Goal: Task Accomplishment & Management: Complete application form

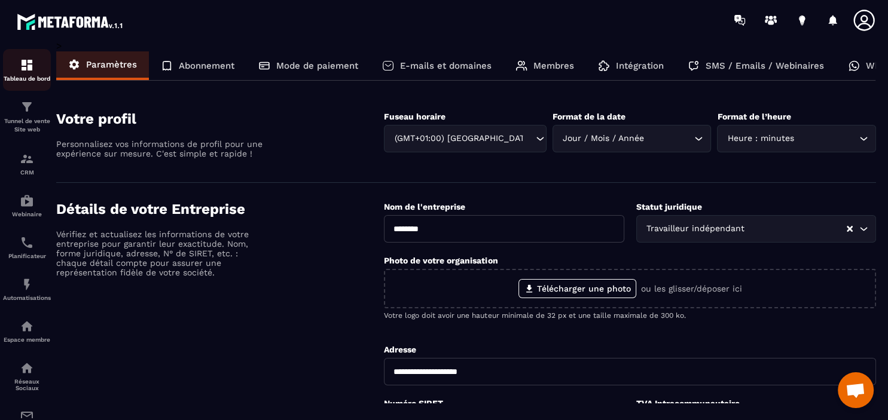
click at [35, 62] on div "Tableau de bord" at bounding box center [27, 70] width 48 height 24
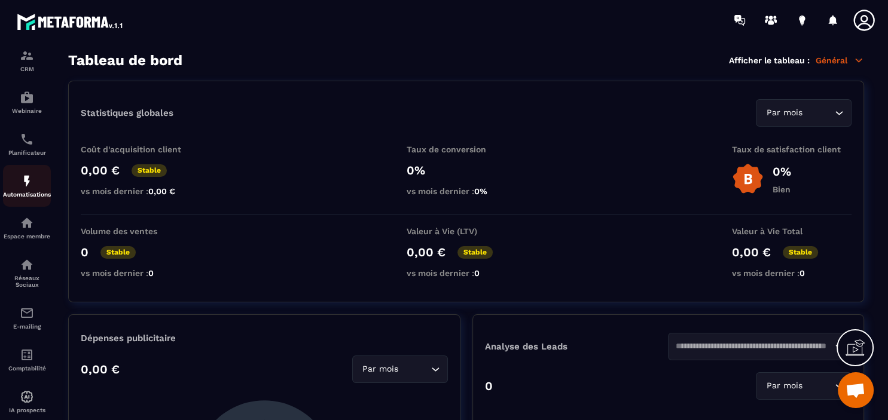
scroll to position [131, 0]
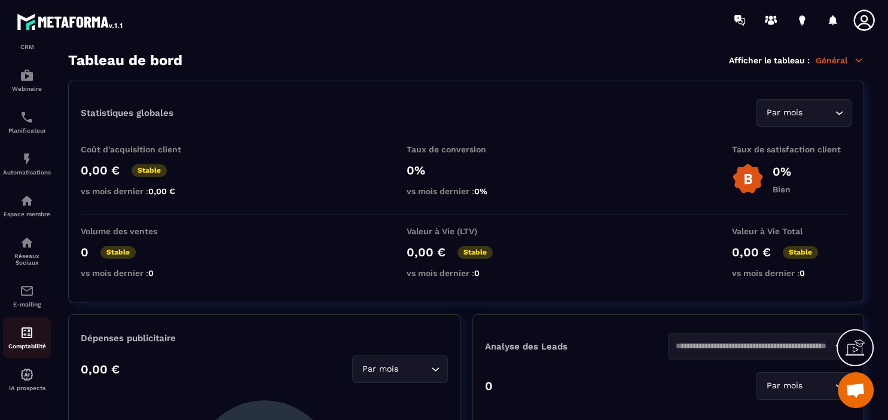
click at [32, 331] on img at bounding box center [27, 333] width 14 height 14
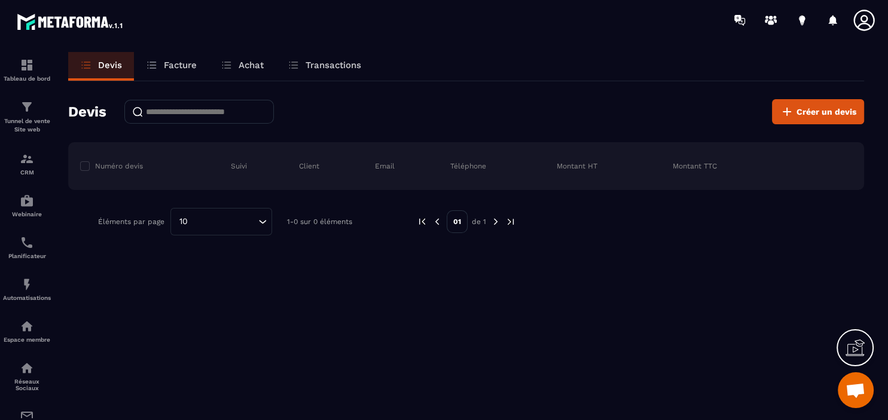
click at [169, 64] on p "Facture" at bounding box center [180, 65] width 33 height 11
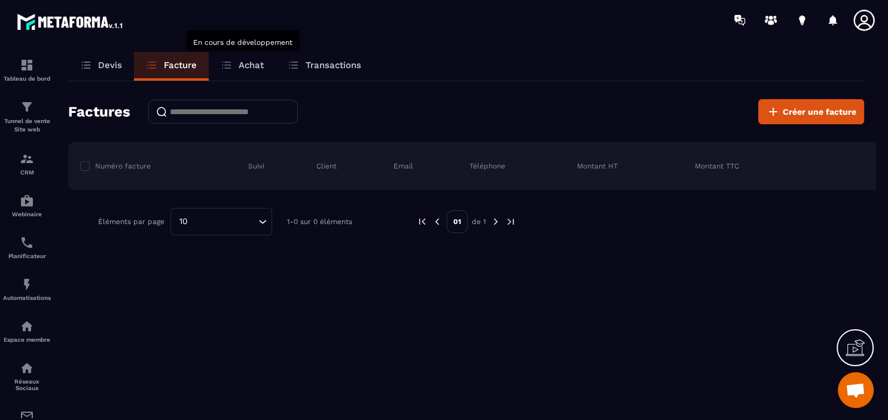
click at [250, 65] on p "Achat" at bounding box center [250, 65] width 25 height 11
click at [250, 61] on p "Achat" at bounding box center [250, 65] width 25 height 11
click at [240, 68] on p "Achat" at bounding box center [250, 65] width 25 height 11
click at [313, 61] on p "Transactions" at bounding box center [333, 65] width 56 height 11
click at [113, 59] on link "Devis" at bounding box center [101, 66] width 66 height 29
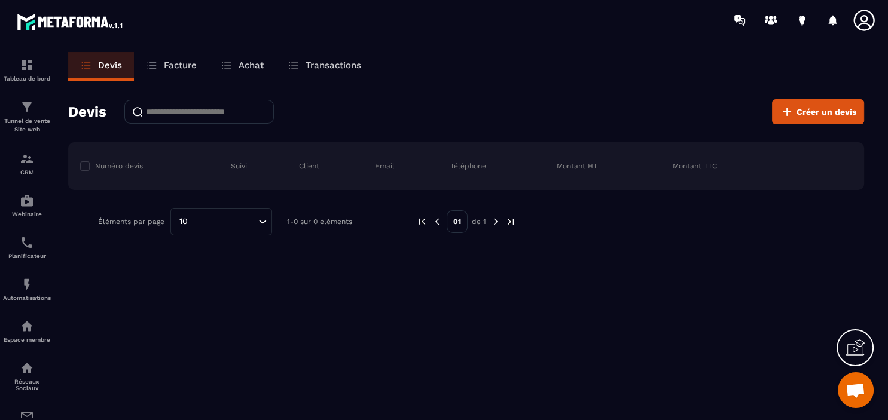
click at [172, 63] on p "Facture" at bounding box center [180, 65] width 33 height 11
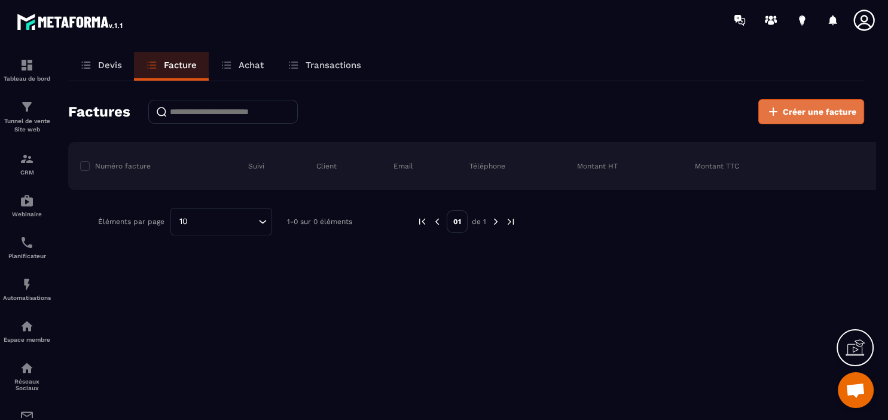
click at [826, 111] on span "Créer une facture" at bounding box center [819, 112] width 74 height 12
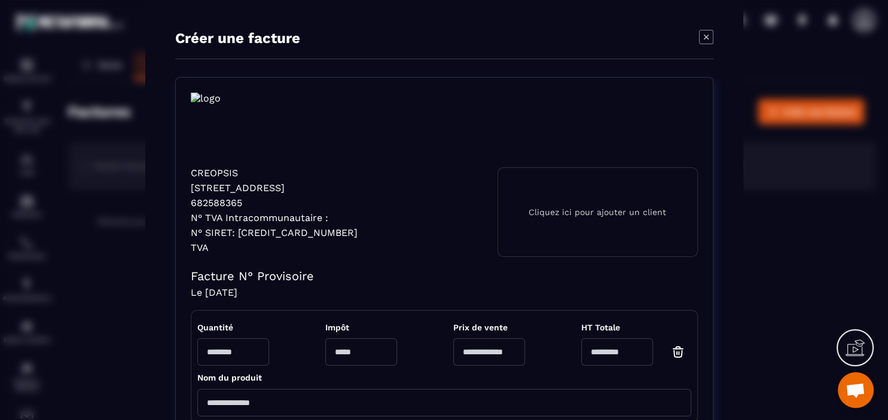
click at [605, 212] on p "Cliquez ici pour ajouter un client" at bounding box center [596, 212] width 137 height 10
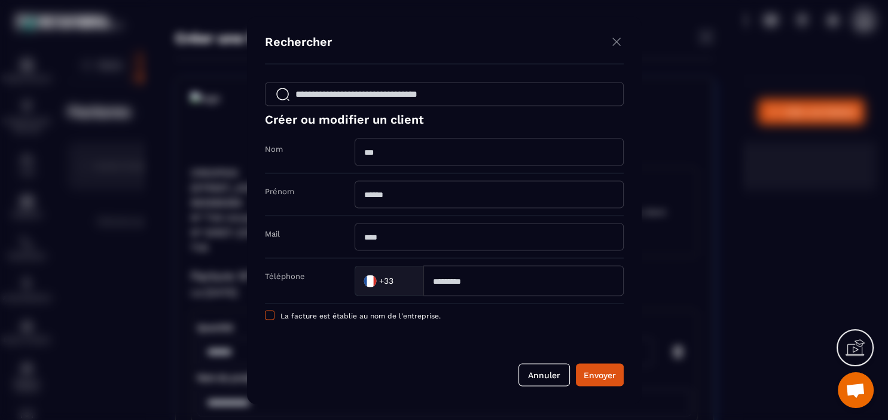
click at [271, 316] on span "Modal window" at bounding box center [270, 315] width 10 height 10
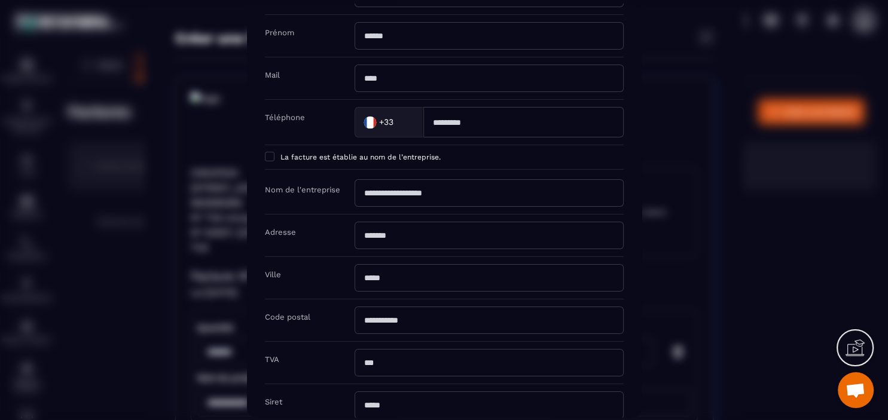
scroll to position [88, 0]
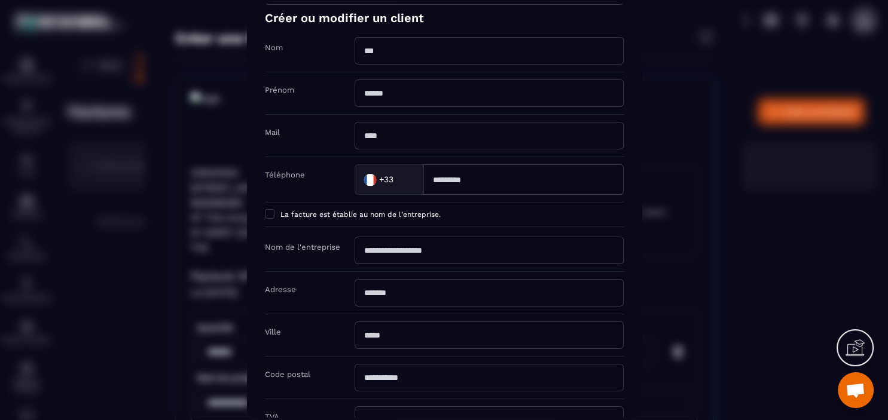
click at [726, 68] on div "Modal window" at bounding box center [444, 210] width 888 height 420
click at [154, 123] on div "Modal window" at bounding box center [444, 210] width 888 height 420
click at [716, 39] on div "Modal window" at bounding box center [444, 210] width 888 height 420
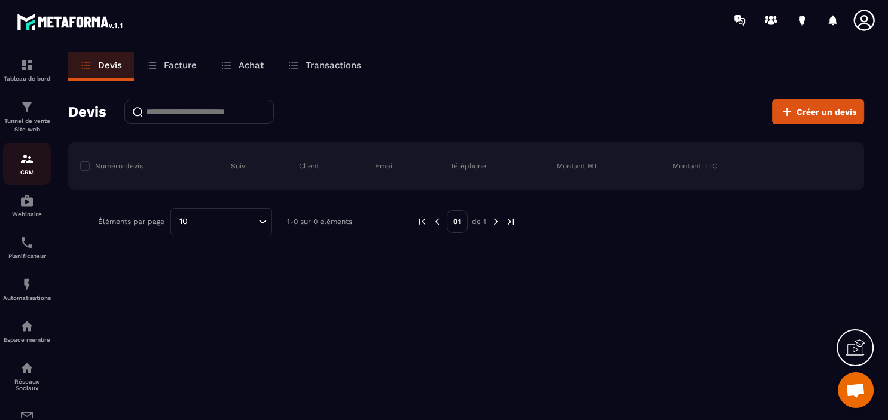
click at [30, 162] on img at bounding box center [27, 159] width 14 height 14
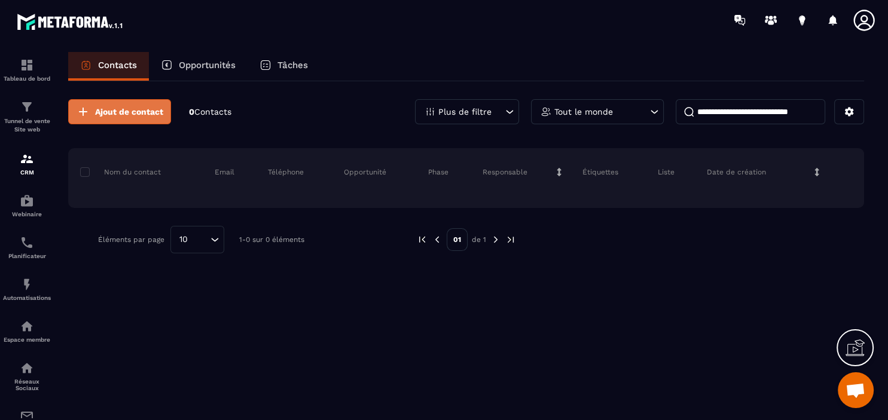
click at [112, 112] on span "Ajout de contact" at bounding box center [129, 112] width 68 height 12
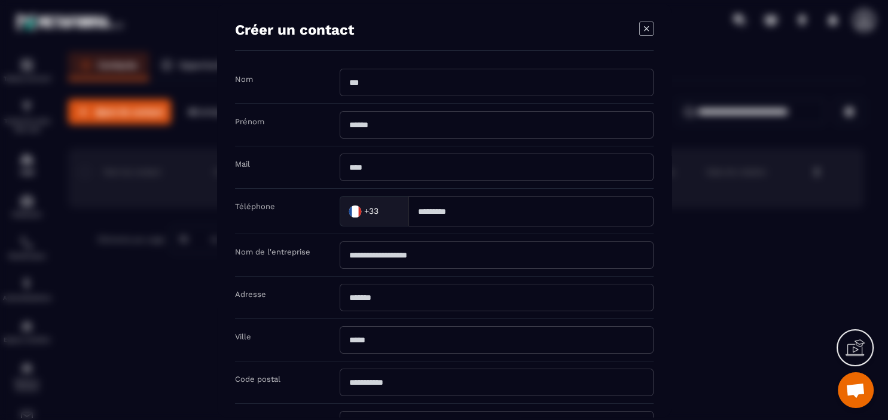
click at [428, 80] on input "Modal window" at bounding box center [496, 81] width 314 height 27
type input "******"
type input "********"
click at [396, 170] on input "Modal window" at bounding box center [496, 166] width 314 height 27
type input "********"
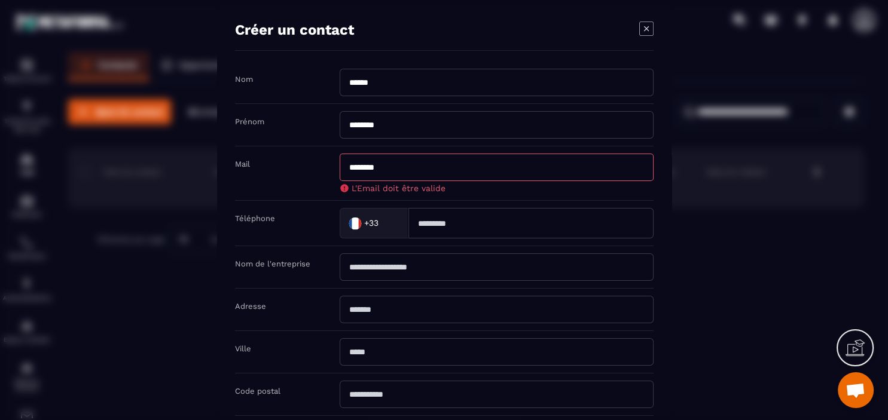
click at [848, 350] on icon at bounding box center [854, 350] width 19 height 12
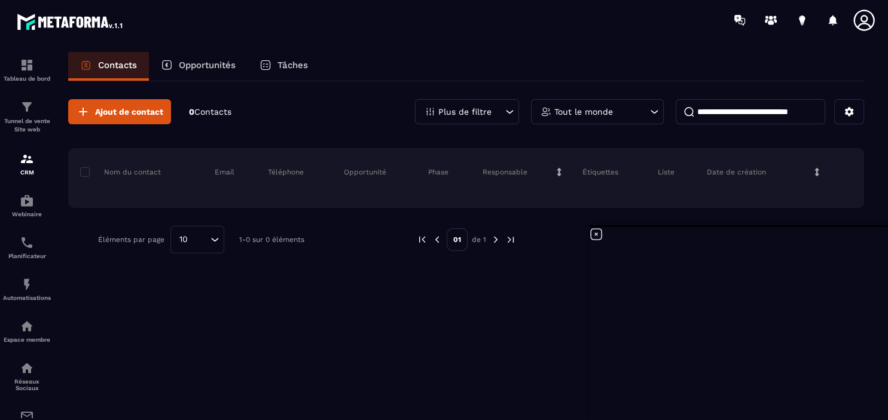
click at [221, 66] on p "Opportunités" at bounding box center [207, 65] width 57 height 11
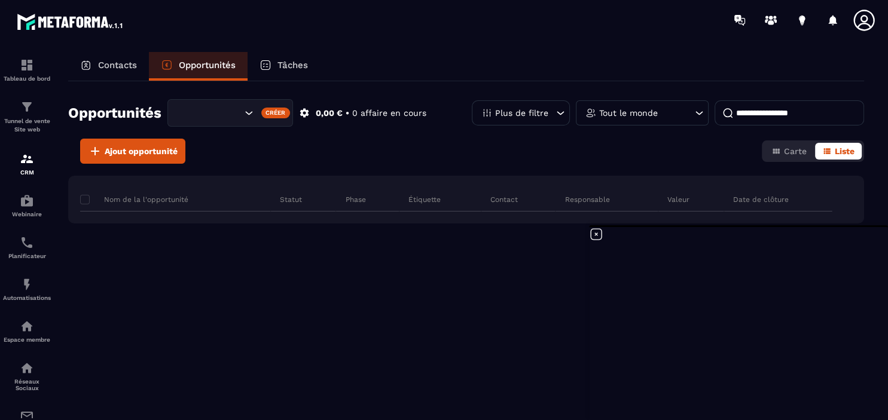
click at [473, 296] on div "Nom de la l'opportunité Statut Phase Étiquette Contact Responsable Valeur Date …" at bounding box center [466, 262] width 796 height 173
click at [106, 63] on p "Contacts" at bounding box center [117, 65] width 39 height 11
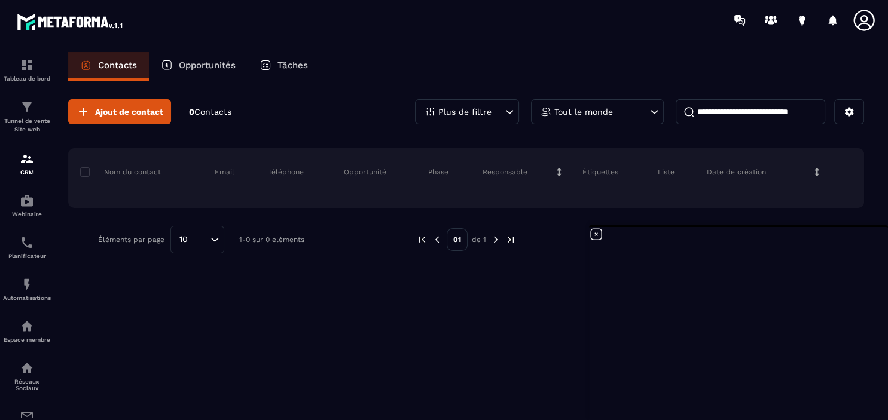
click at [216, 60] on p "Opportunités" at bounding box center [207, 65] width 57 height 11
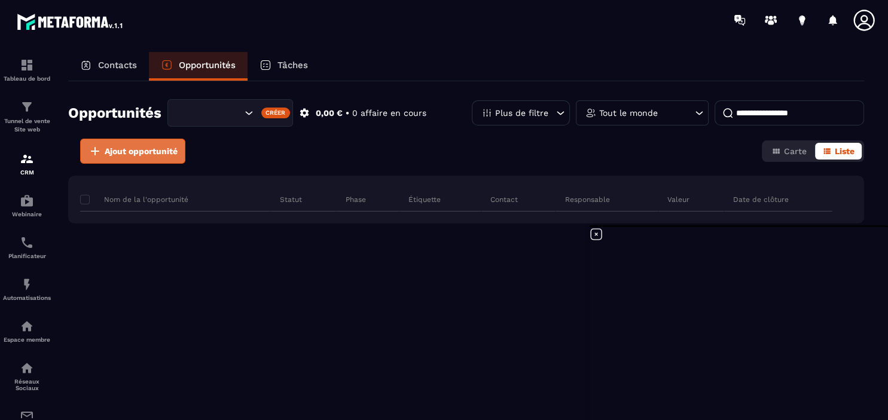
click at [145, 151] on span "Ajout opportunité" at bounding box center [141, 151] width 73 height 12
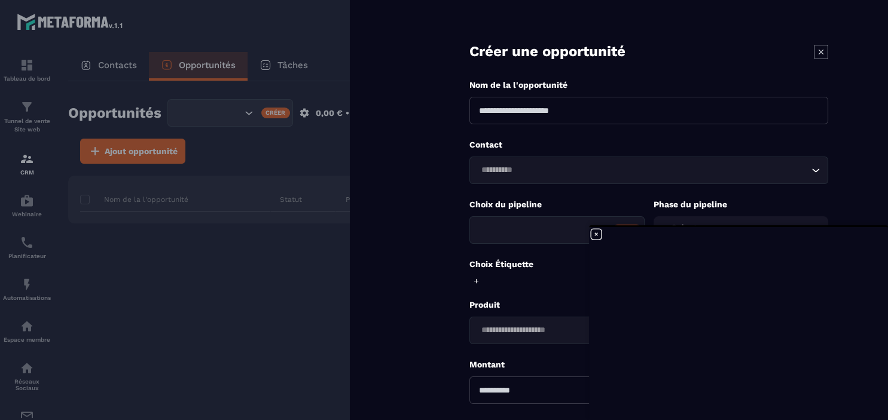
click at [592, 233] on icon at bounding box center [596, 234] width 14 height 14
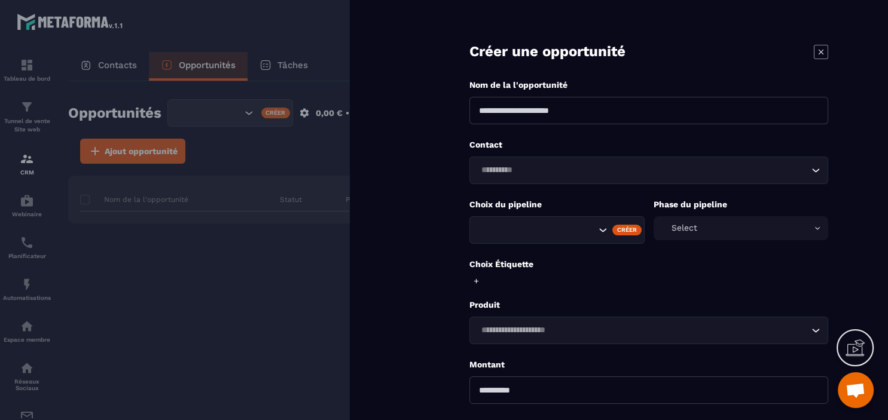
click at [536, 164] on div "Loading..." at bounding box center [648, 170] width 359 height 27
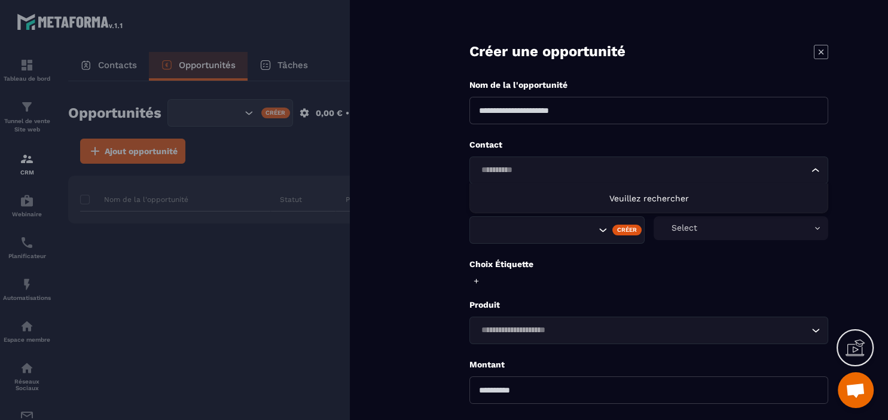
click at [544, 111] on input at bounding box center [648, 110] width 359 height 27
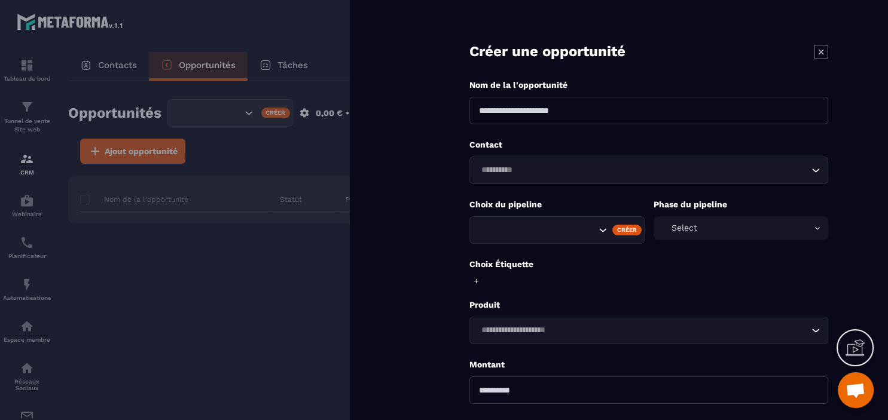
click at [316, 260] on div at bounding box center [444, 210] width 888 height 420
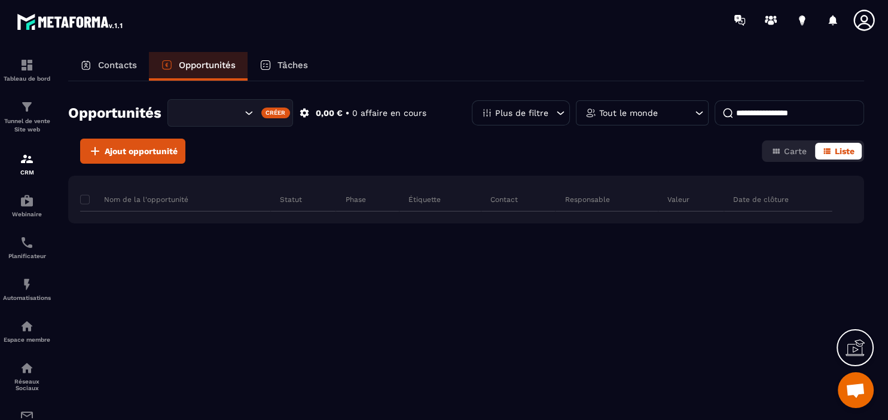
click at [271, 68] on icon at bounding box center [265, 65] width 12 height 12
